Goal: Task Accomplishment & Management: Use online tool/utility

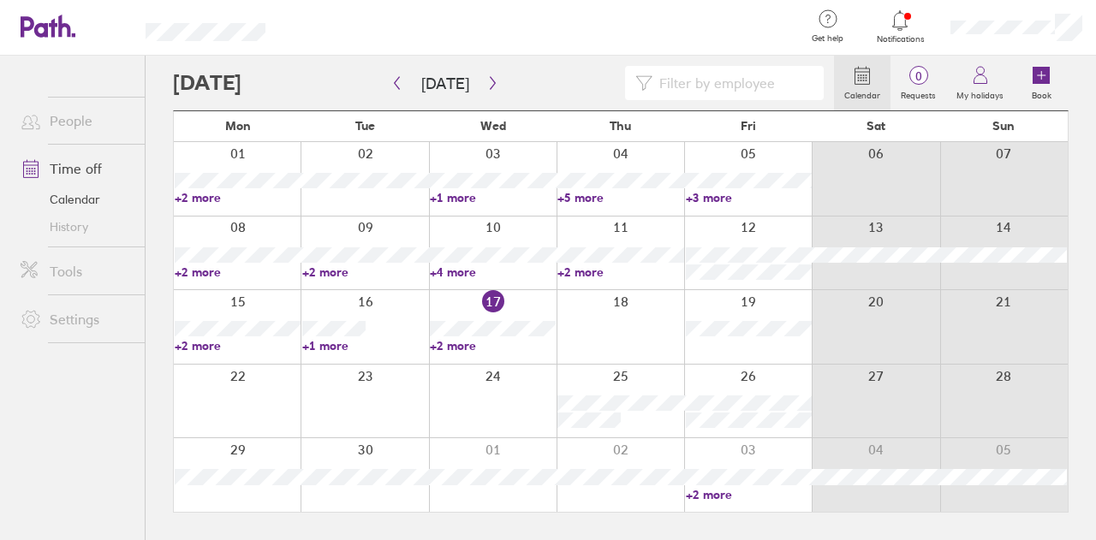
click at [462, 343] on link "+2 more" at bounding box center [493, 345] width 126 height 15
